Goal: Task Accomplishment & Management: Use online tool/utility

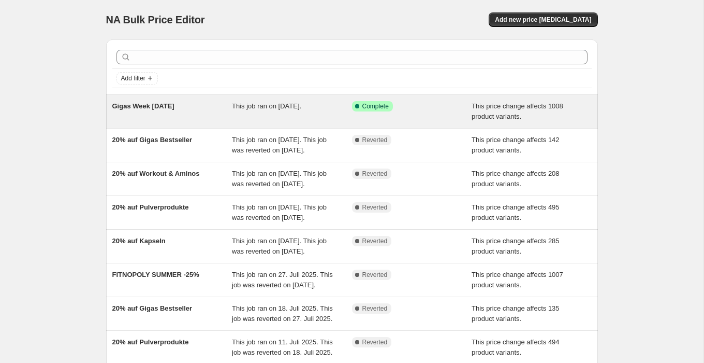
click at [219, 109] on div "Gigas Week August 2025" at bounding box center [172, 111] width 120 height 21
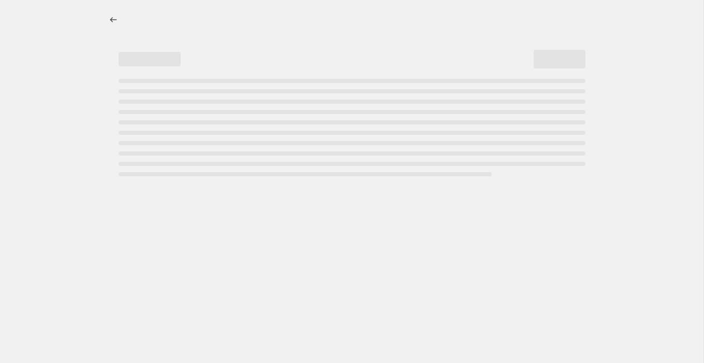
select select "pcap"
select select "no_change"
select select "not_equal"
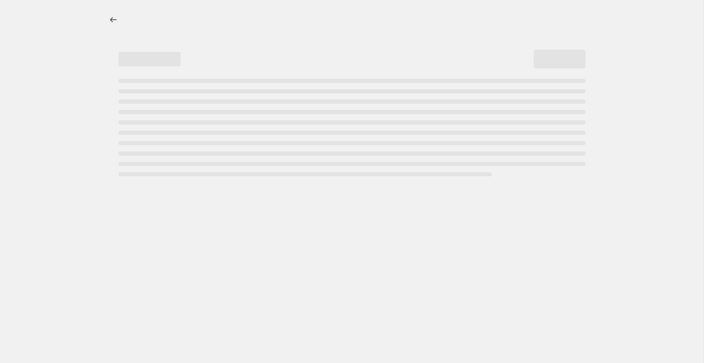
select select "not_equal"
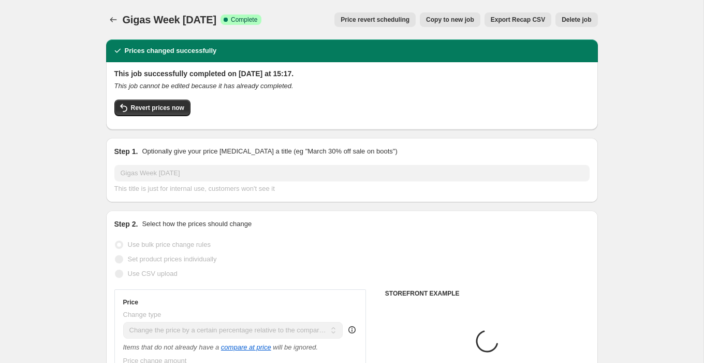
select select "collection"
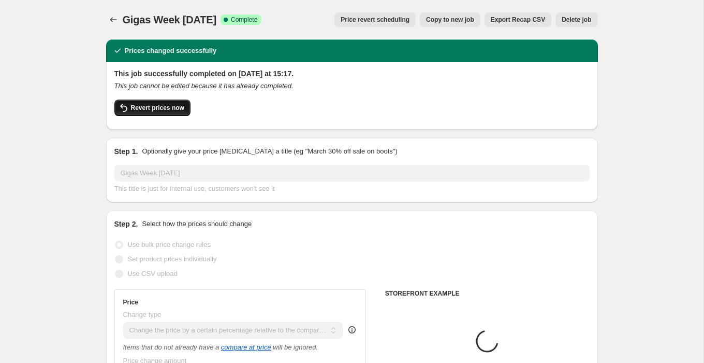
click at [169, 106] on span "Revert prices now" at bounding box center [157, 108] width 53 height 8
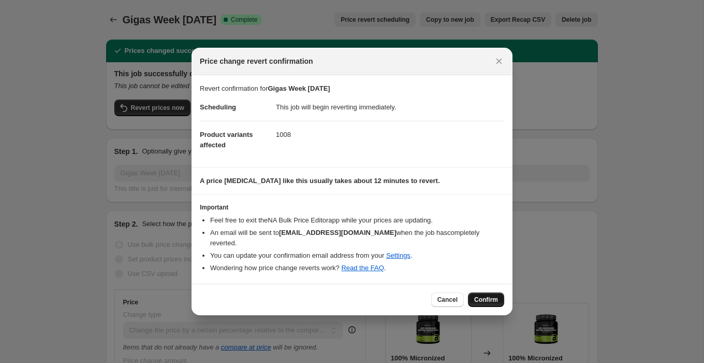
click at [483, 295] on span "Confirm" at bounding box center [486, 299] width 24 height 8
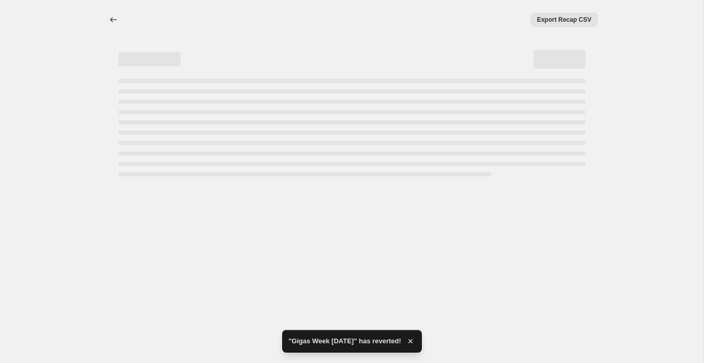
select select "pcap"
select select "no_change"
select select "collection"
select select "not_equal"
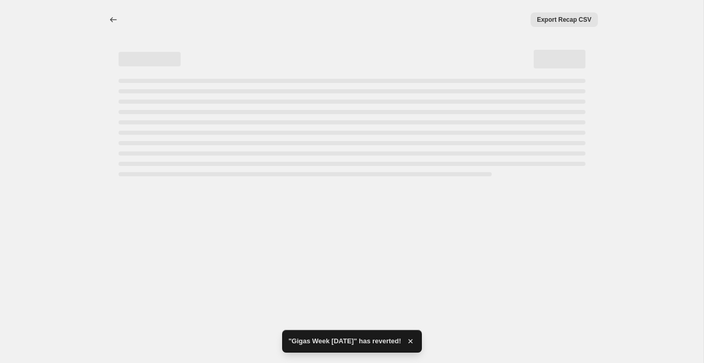
select select "collection"
select select "not_equal"
select select "collection"
select select "not_equal"
select select "collection"
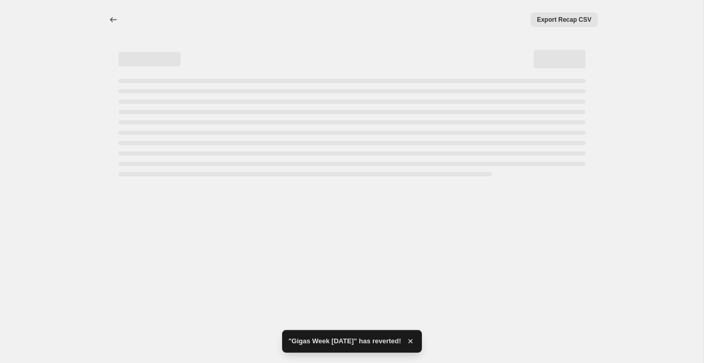
select select "not_equal"
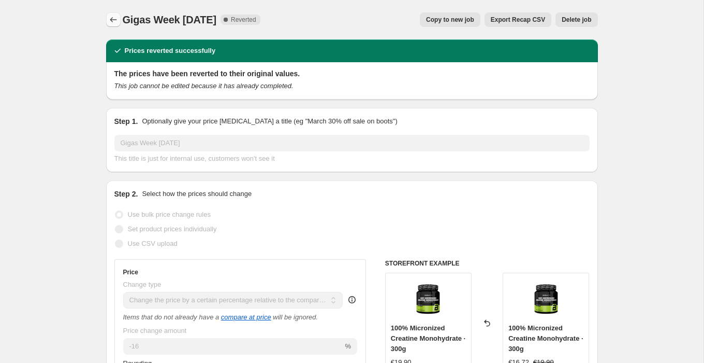
click at [115, 16] on icon "Price change jobs" at bounding box center [113, 20] width 10 height 10
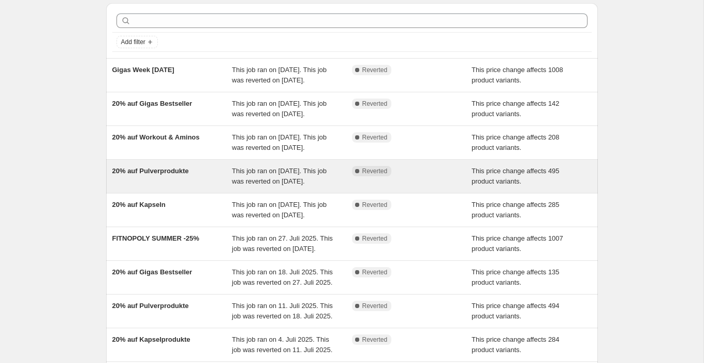
scroll to position [35, 0]
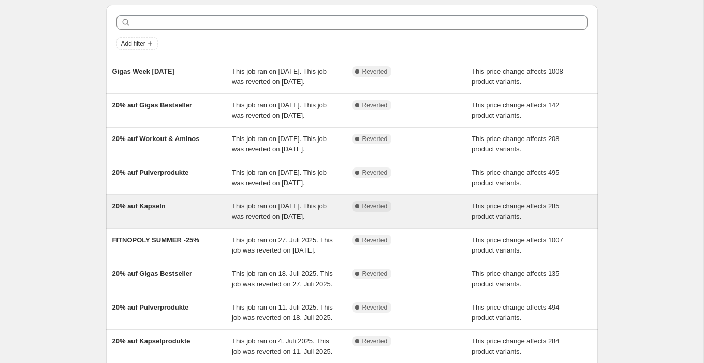
click at [187, 222] on div "20% auf Kapseln" at bounding box center [172, 211] width 120 height 21
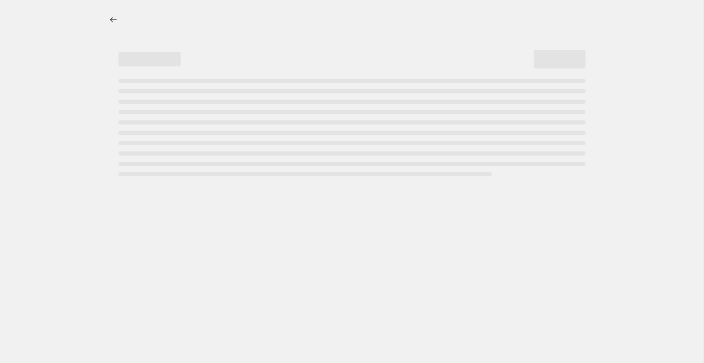
select select "pcap"
select select "no_change"
select select "collection"
select select "not_equal"
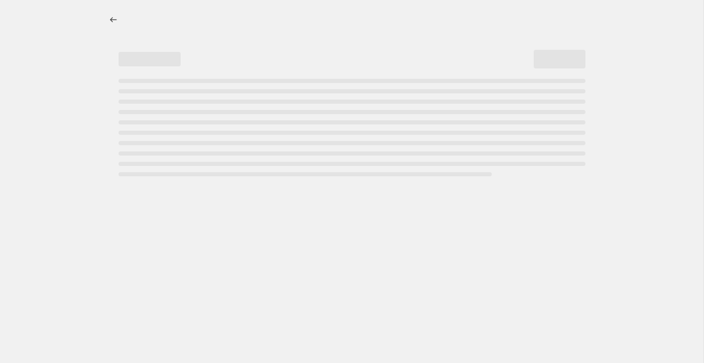
select select "collection"
select select "not_equal"
select select "collection"
select select "not_equal"
select select "collection"
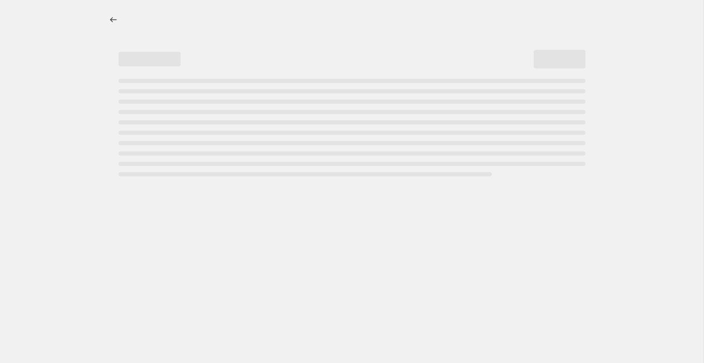
select select "not_equal"
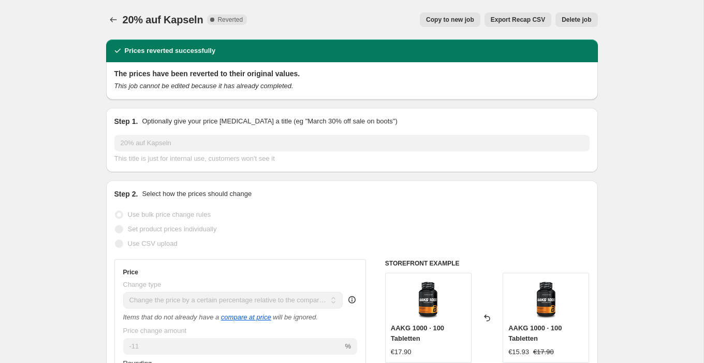
click at [461, 15] on button "Copy to new job" at bounding box center [450, 19] width 61 height 15
select select "pcap"
select select "no_change"
select select "collection"
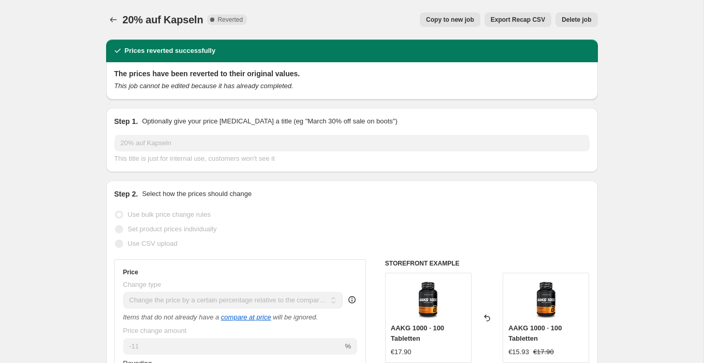
select select "not_equal"
select select "collection"
select select "not_equal"
select select "collection"
select select "not_equal"
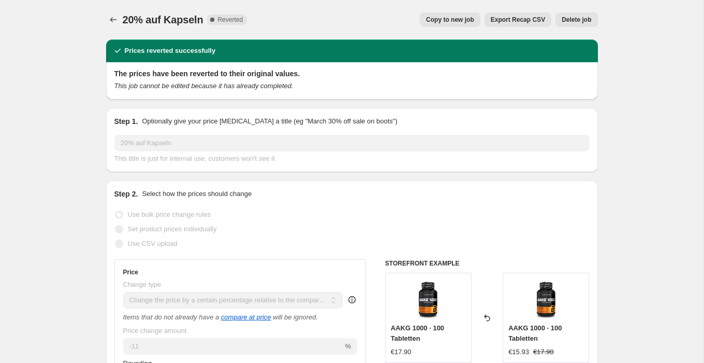
select select "collection"
select select "not_equal"
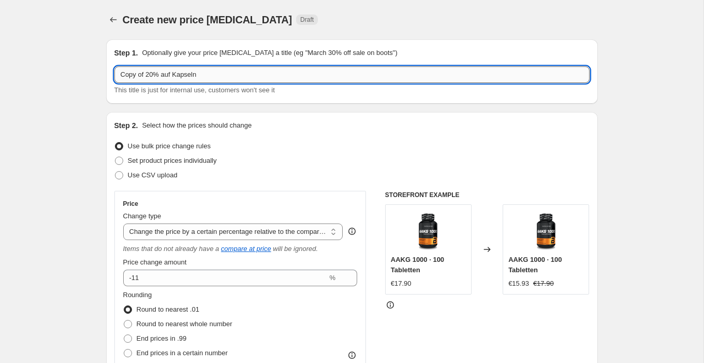
click at [146, 74] on input "Copy of 20% auf Kapseln" at bounding box center [351, 74] width 475 height 17
click at [192, 72] on input "20% auf Kapseln" at bounding box center [351, 74] width 475 height 17
type input "20% auf Kapseln September 25"
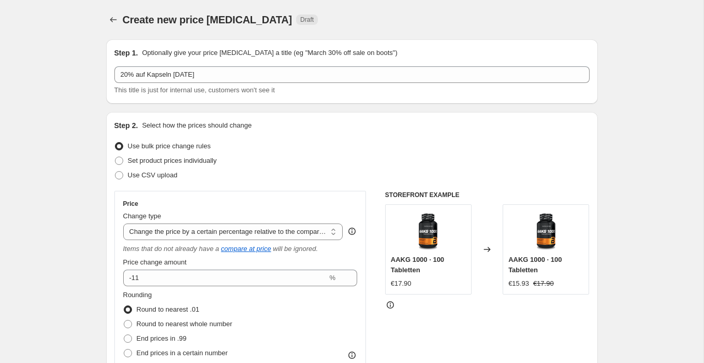
click at [318, 132] on div "Step 2. Select how the prices should change Use bulk price change rules Set pro…" at bounding box center [351, 300] width 475 height 360
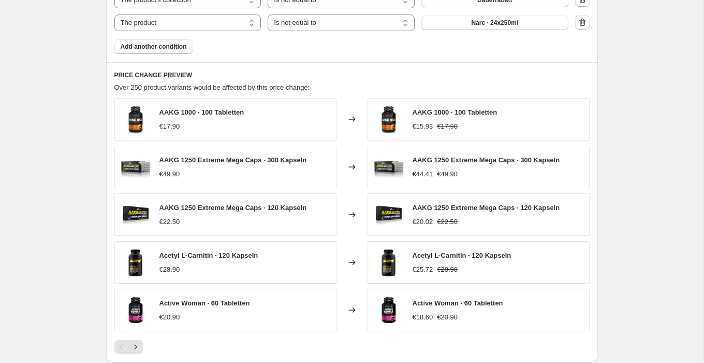
scroll to position [913, 0]
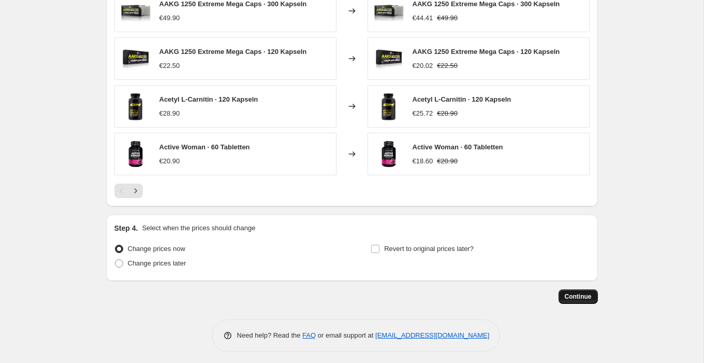
click at [572, 292] on span "Continue" at bounding box center [578, 296] width 27 height 8
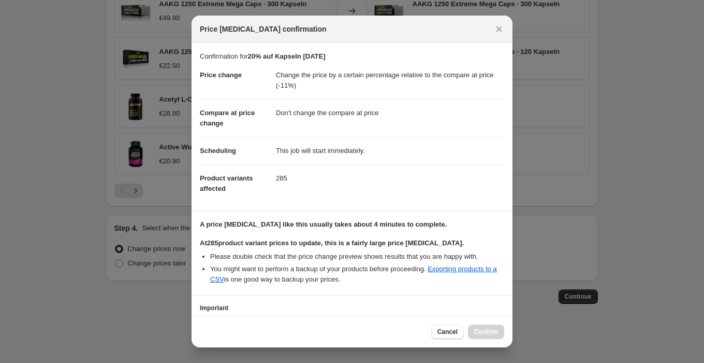
scroll to position [75, 0]
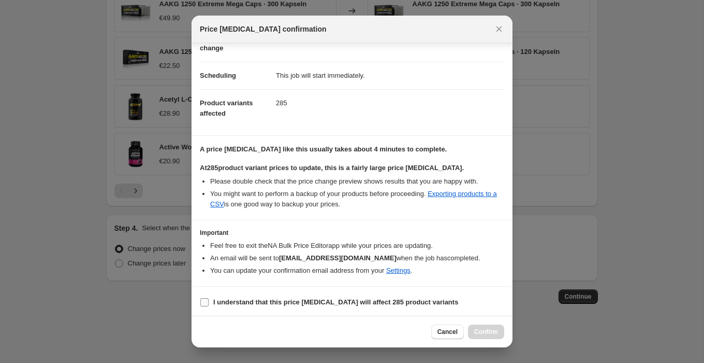
click at [204, 302] on input "I understand that this price change job will affect 285 product variants" at bounding box center [204, 302] width 8 height 8
checkbox input "true"
click at [497, 336] on button "Confirm" at bounding box center [486, 331] width 36 height 15
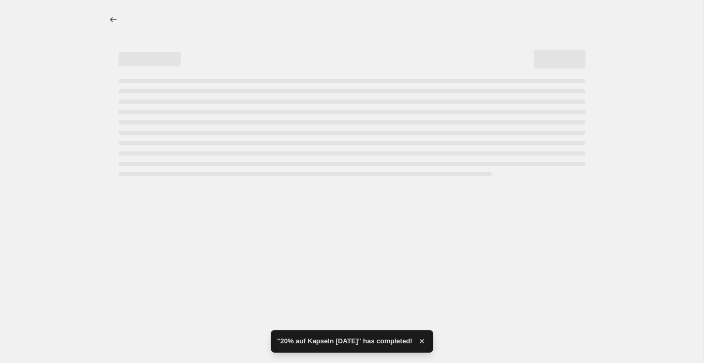
select select "pcap"
select select "no_change"
select select "collection"
select select "not_equal"
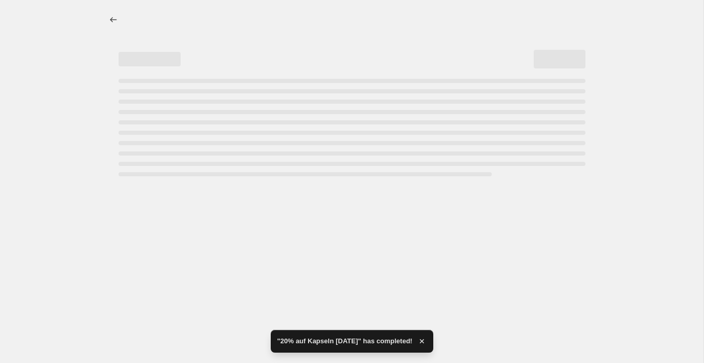
select select "collection"
select select "not_equal"
select select "collection"
select select "not_equal"
select select "collection"
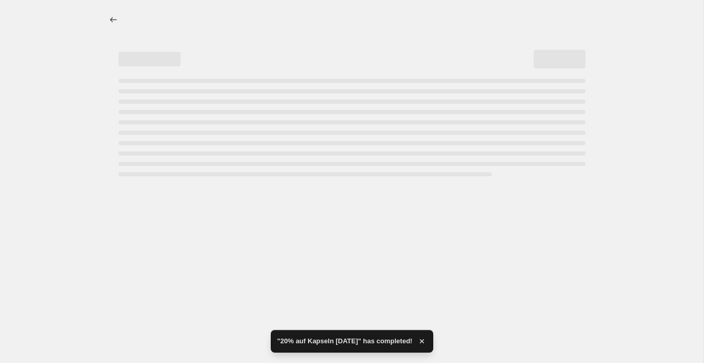
select select "not_equal"
